Goal: Navigation & Orientation: Find specific page/section

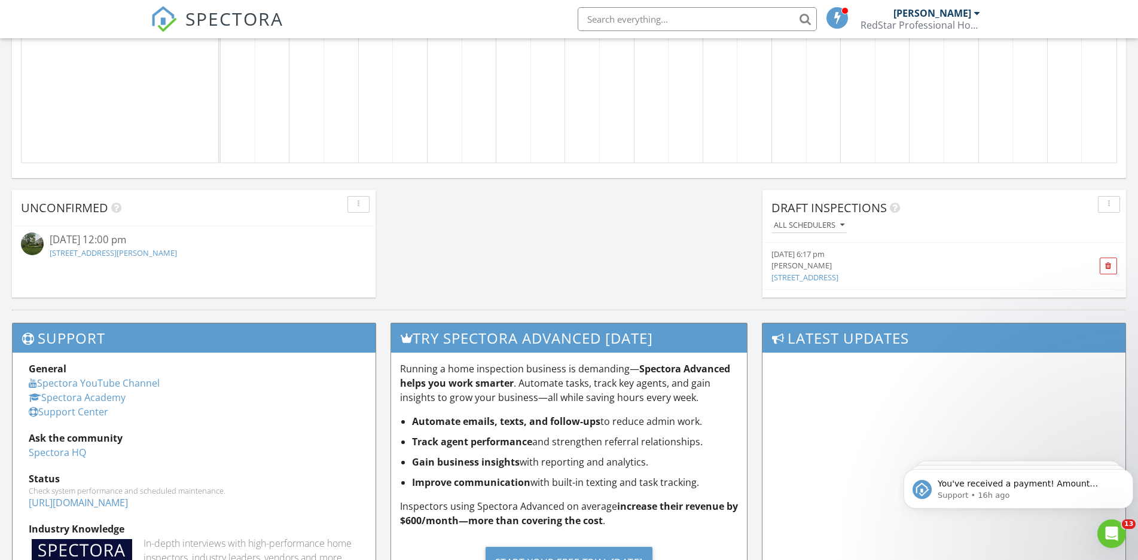
click at [88, 250] on link "[STREET_ADDRESS][PERSON_NAME]" at bounding box center [113, 253] width 127 height 11
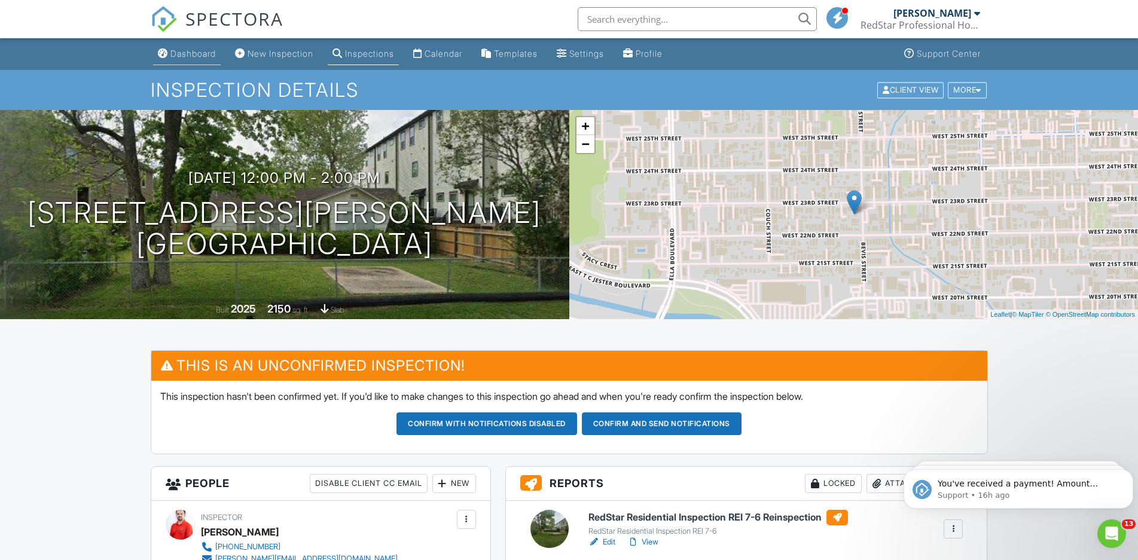
click at [173, 51] on div "Dashboard" at bounding box center [192, 53] width 45 height 10
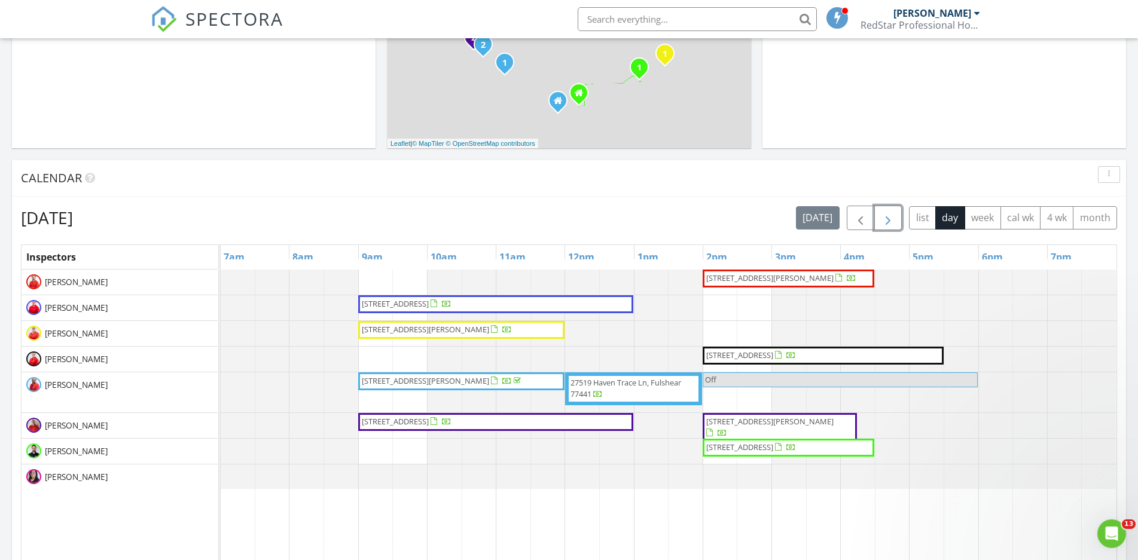
click at [890, 217] on span "button" at bounding box center [888, 218] width 14 height 14
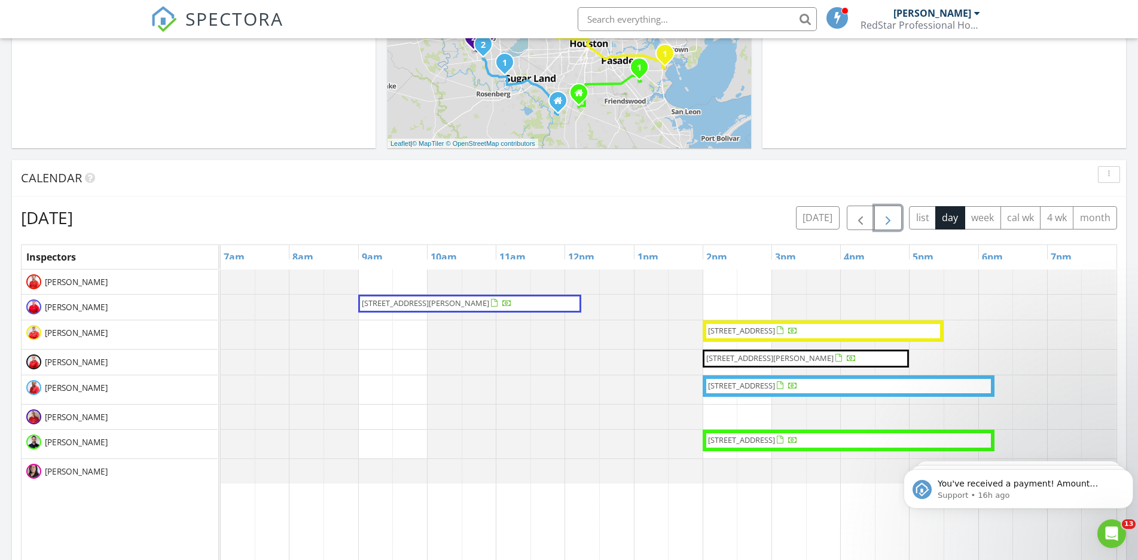
click at [890, 217] on span "button" at bounding box center [888, 218] width 14 height 14
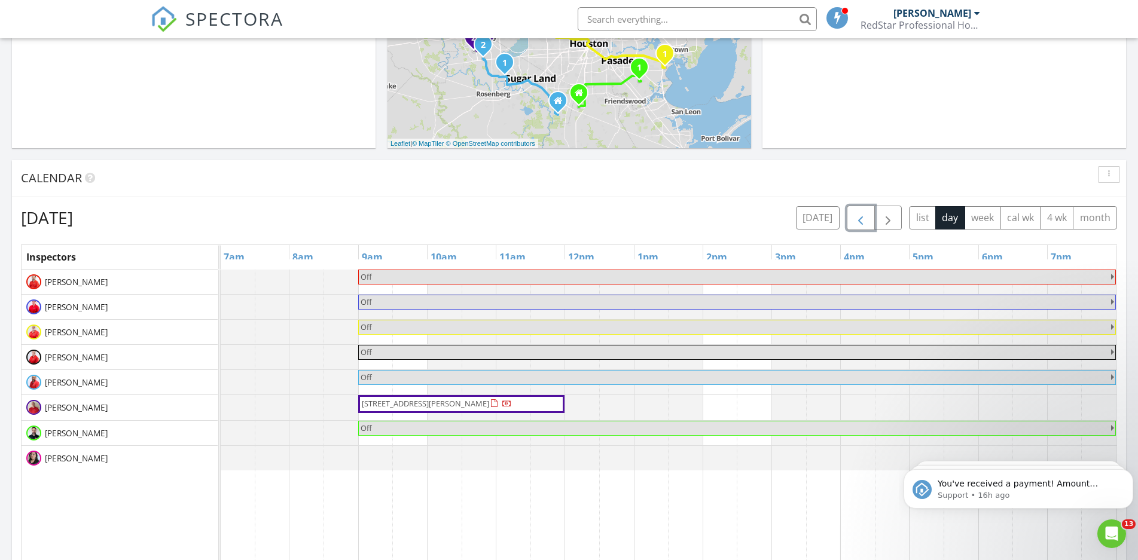
click at [866, 217] on span "button" at bounding box center [861, 218] width 14 height 14
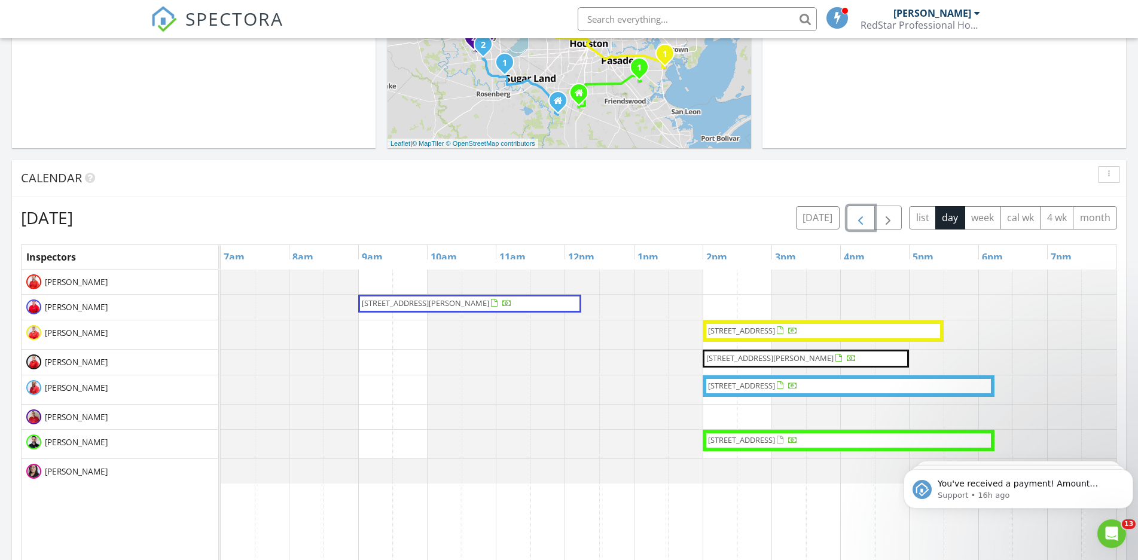
click at [855, 218] on span "button" at bounding box center [861, 218] width 14 height 14
